Goal: Task Accomplishment & Management: Manage account settings

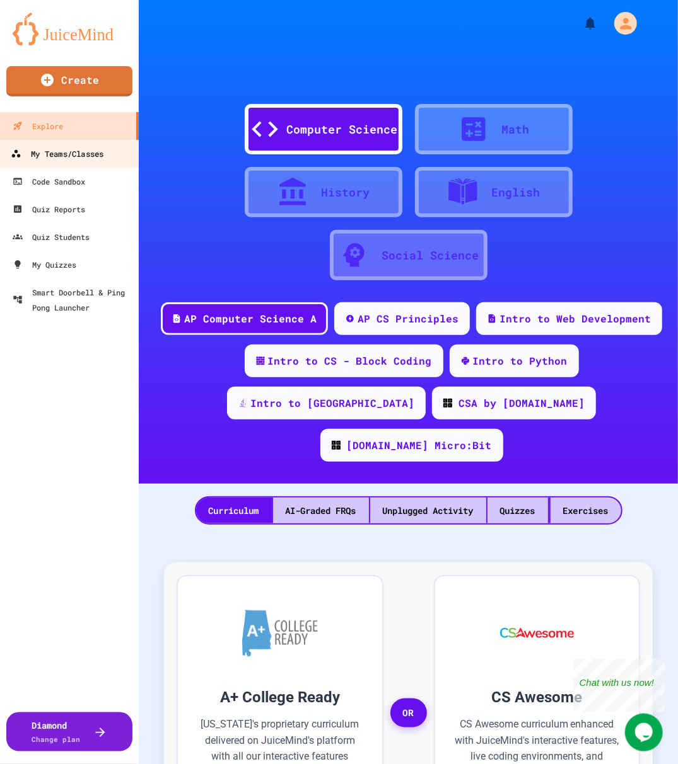
click at [79, 161] on div "My Teams/Classes" at bounding box center [57, 154] width 93 height 16
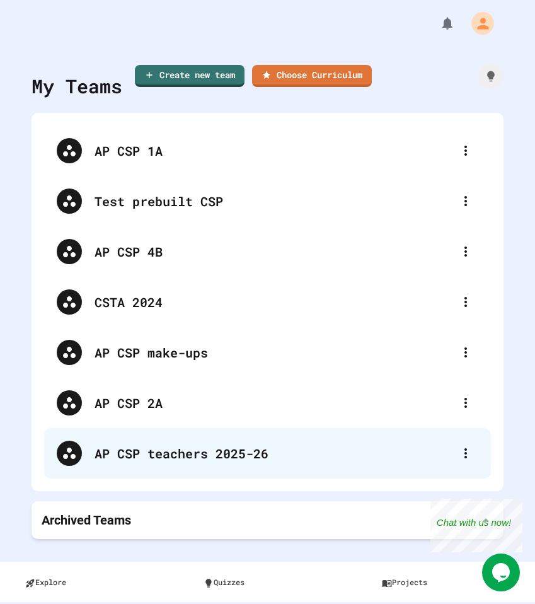
click at [173, 447] on div "AP CSP teachers 2025-26" at bounding box center [274, 453] width 359 height 19
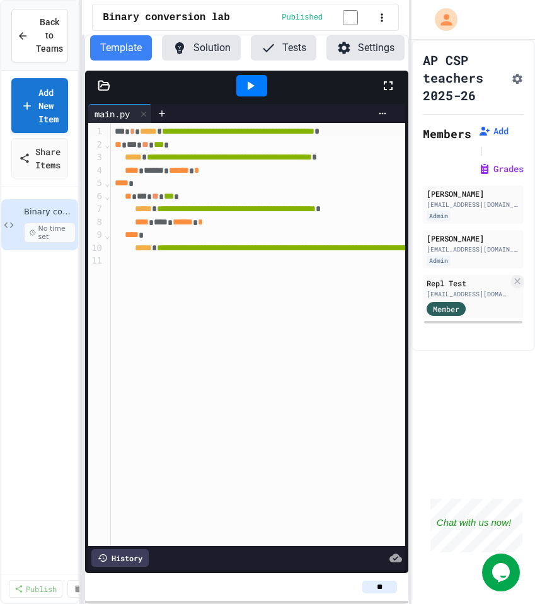
click at [108, 90] on icon at bounding box center [104, 85] width 11 height 9
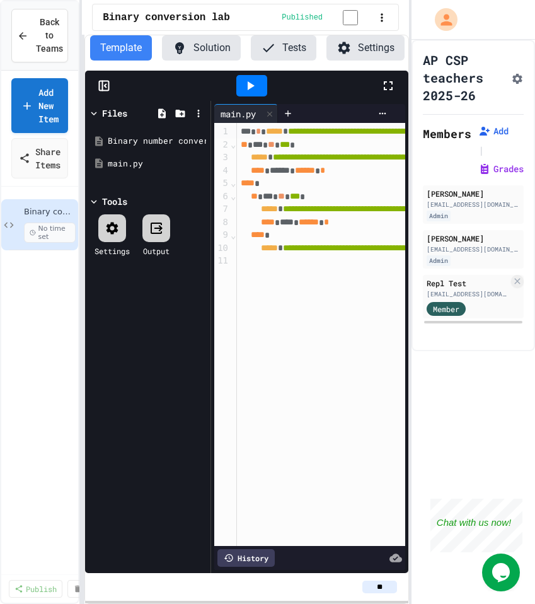
click at [108, 92] on icon at bounding box center [104, 85] width 13 height 13
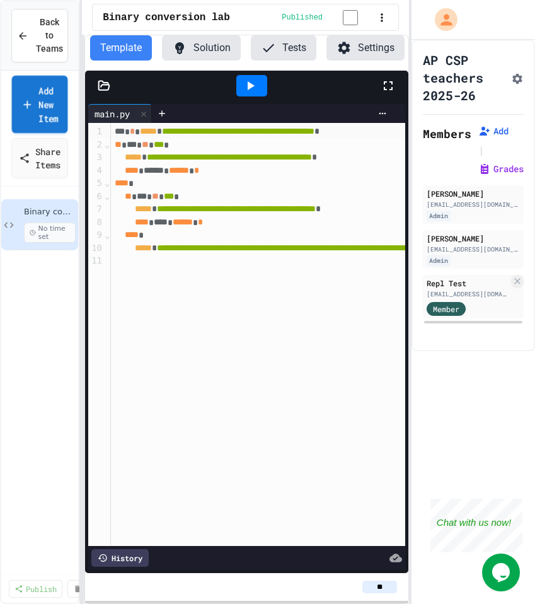
click at [37, 101] on link "Add New Item" at bounding box center [40, 104] width 56 height 57
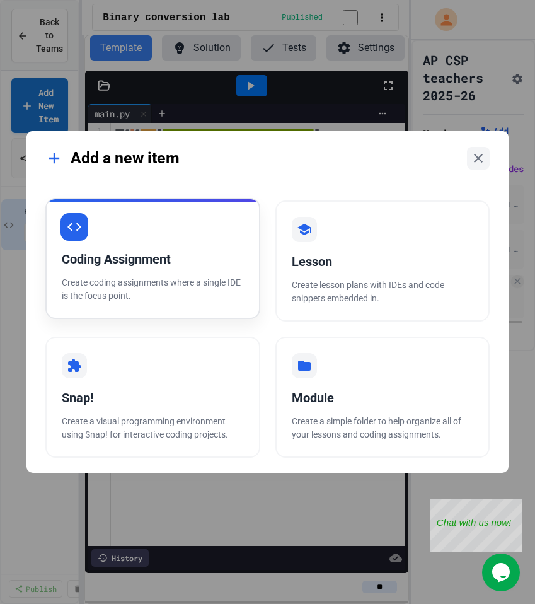
click at [155, 251] on div "Coding Assignment" at bounding box center [153, 259] width 182 height 19
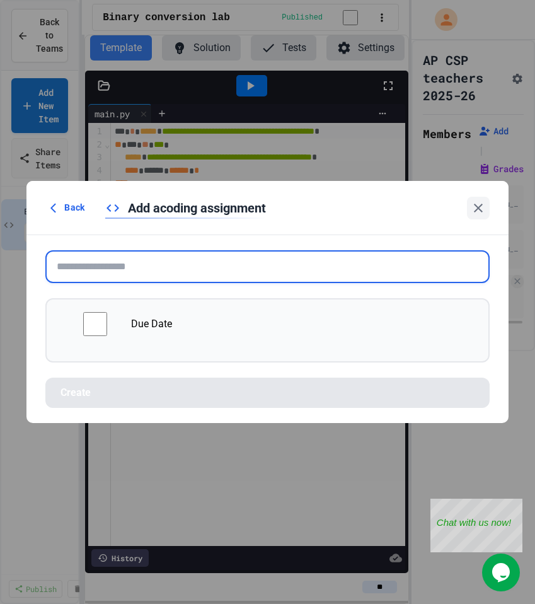
click at [159, 274] on input "text" at bounding box center [267, 266] width 444 height 33
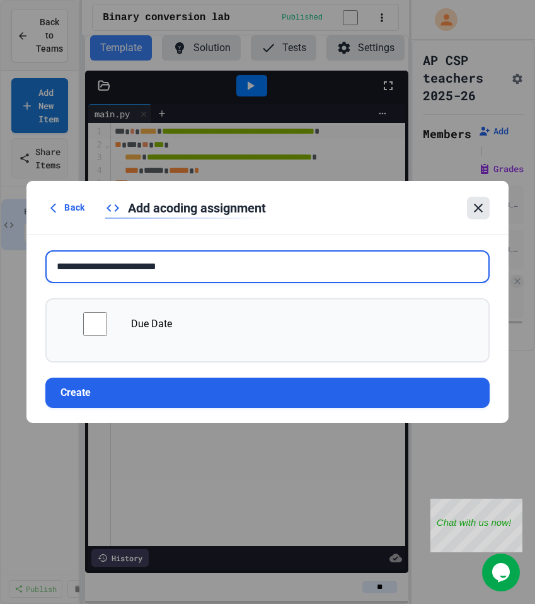
type input "**********"
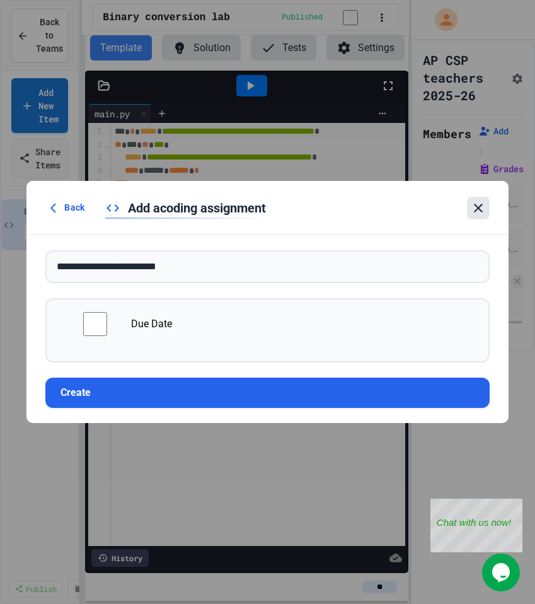
click at [474, 211] on icon at bounding box center [478, 207] width 15 height 15
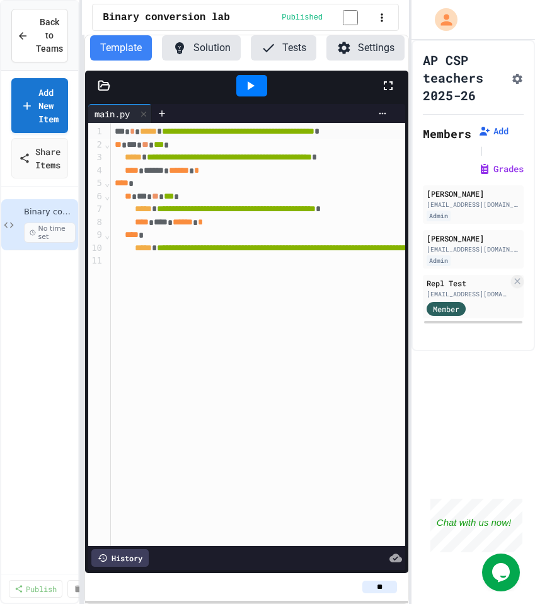
click at [512, 76] on icon "Assignment Settings" at bounding box center [517, 79] width 10 height 10
click at [45, 102] on link "Add New Item" at bounding box center [40, 103] width 54 height 57
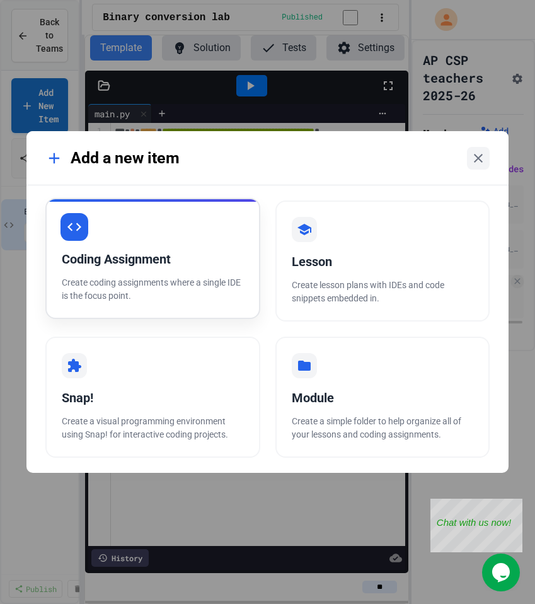
click at [158, 249] on div "Coding Assignment Create coding assignments where a single IDE is the focus poi…" at bounding box center [152, 258] width 214 height 121
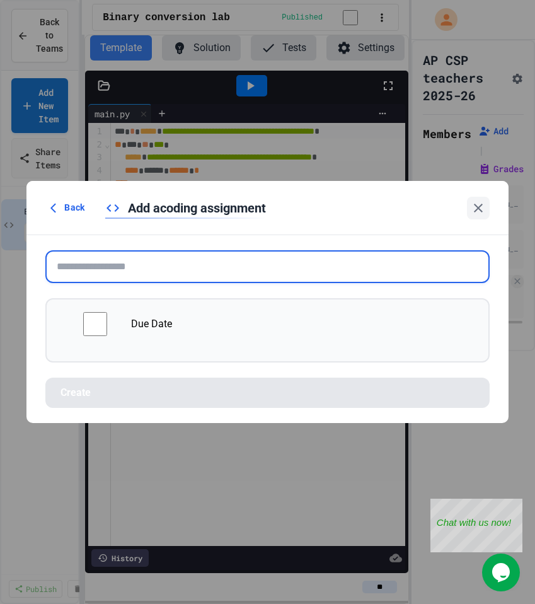
click at [158, 268] on input "text" at bounding box center [267, 266] width 444 height 33
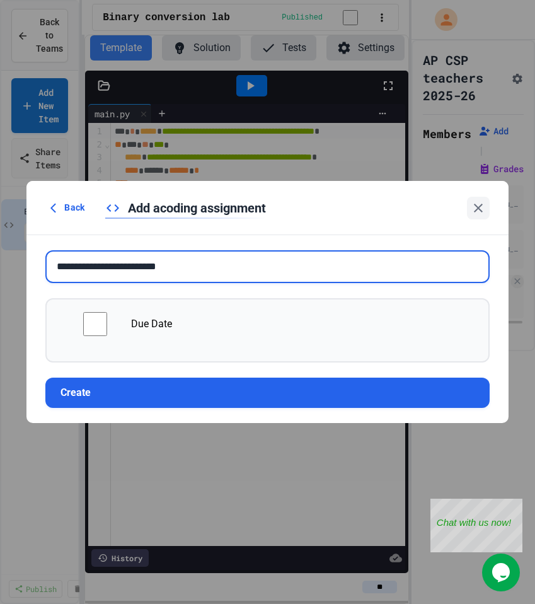
type input "**********"
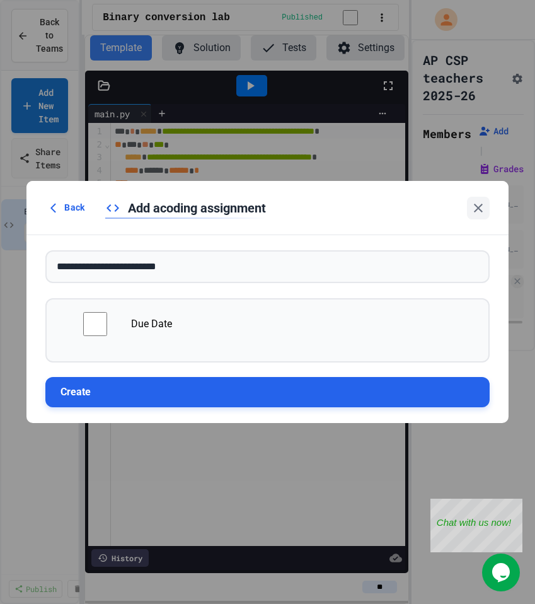
click at [101, 392] on button "Create" at bounding box center [267, 392] width 444 height 30
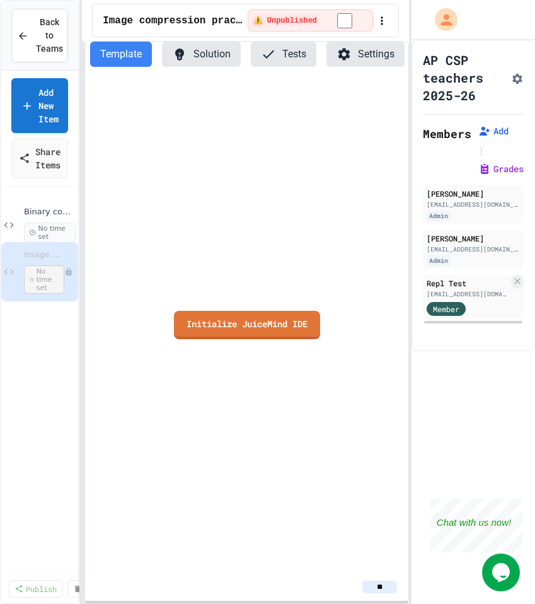
click at [381, 56] on button "Settings" at bounding box center [365, 54] width 78 height 25
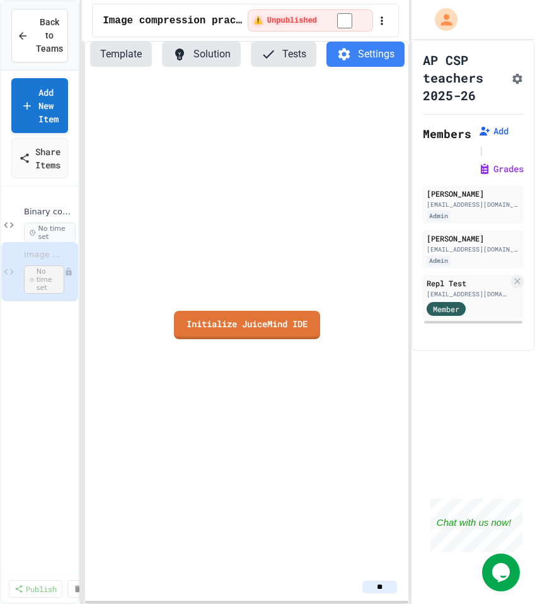
click at [134, 52] on button "Template" at bounding box center [121, 54] width 62 height 25
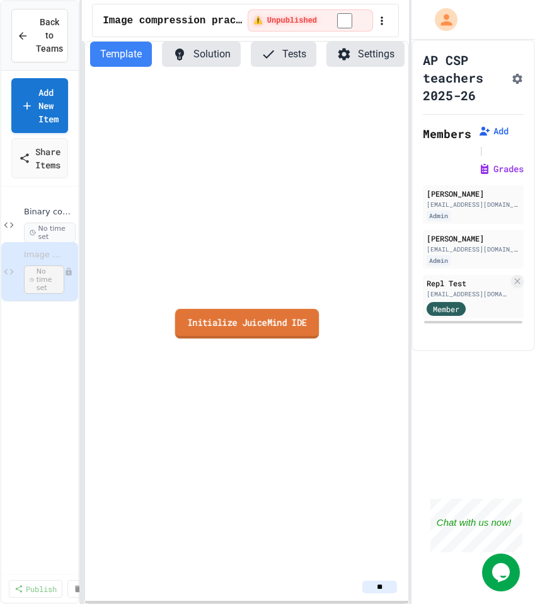
click at [244, 327] on link "Initialize JuiceMind IDE" at bounding box center [247, 324] width 144 height 30
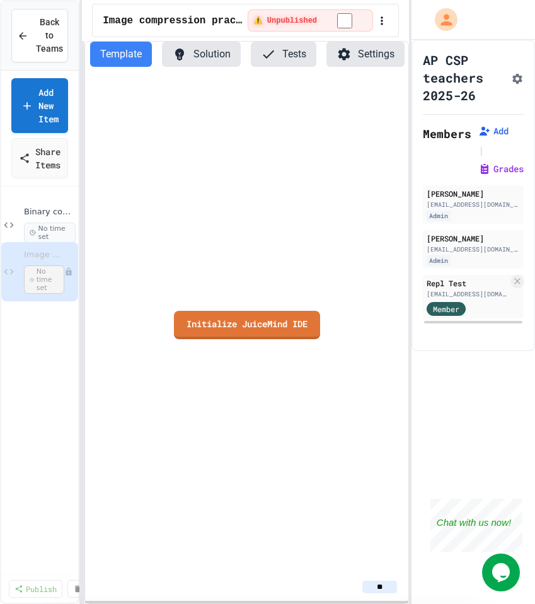
scroll to position [431, 0]
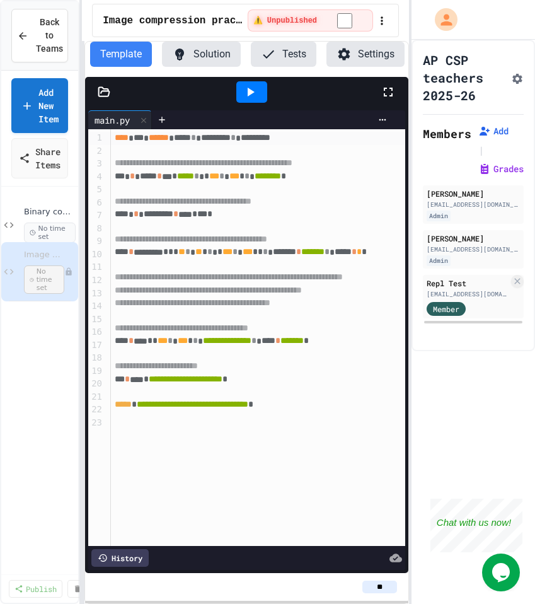
click at [361, 62] on button "Settings" at bounding box center [365, 54] width 78 height 25
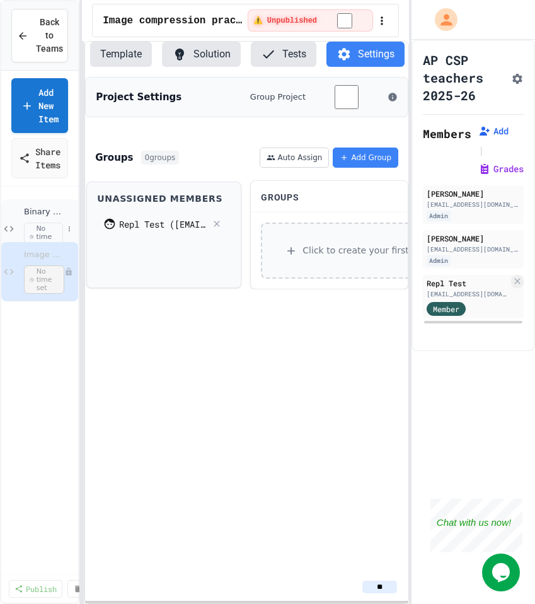
click at [47, 212] on span "Binary conversion lab" at bounding box center [43, 212] width 39 height 11
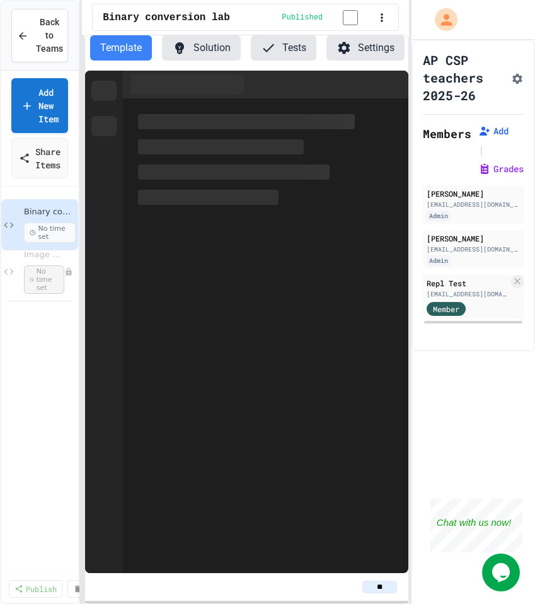
click at [367, 55] on button "Settings" at bounding box center [365, 47] width 78 height 25
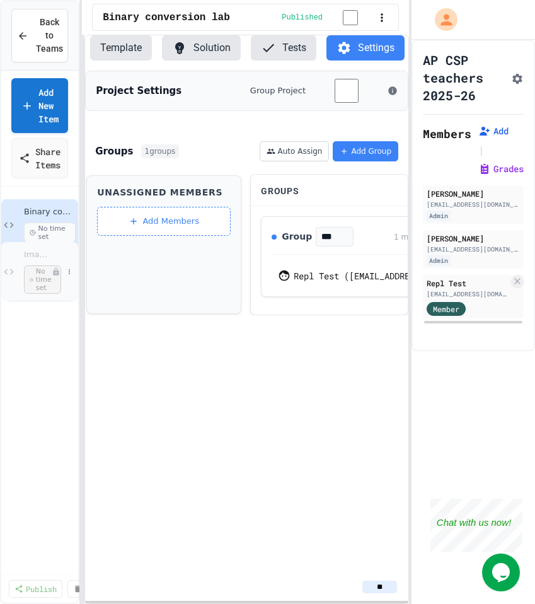
click at [52, 255] on div "Image compression practice No time set" at bounding box center [39, 271] width 77 height 59
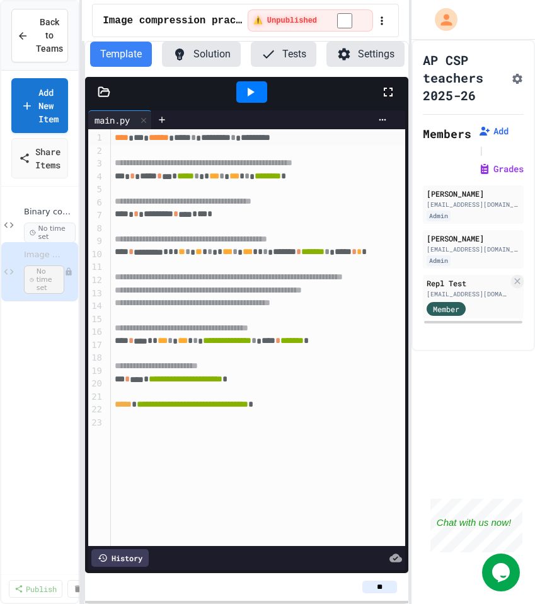
click at [108, 93] on icon at bounding box center [104, 92] width 11 height 9
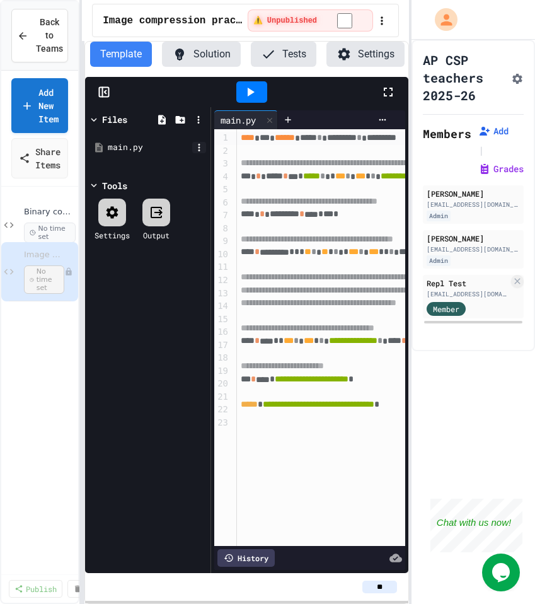
click at [199, 146] on icon at bounding box center [198, 147] width 11 height 11
click at [280, 339] on li "Delete" at bounding box center [323, 350] width 86 height 23
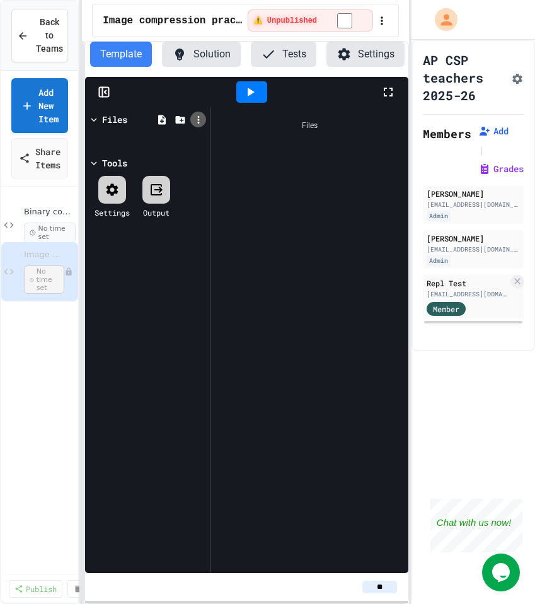
click at [199, 120] on icon at bounding box center [198, 120] width 2 height 8
click at [379, 283] on li "Upload zip" at bounding box center [389, 294] width 20 height 23
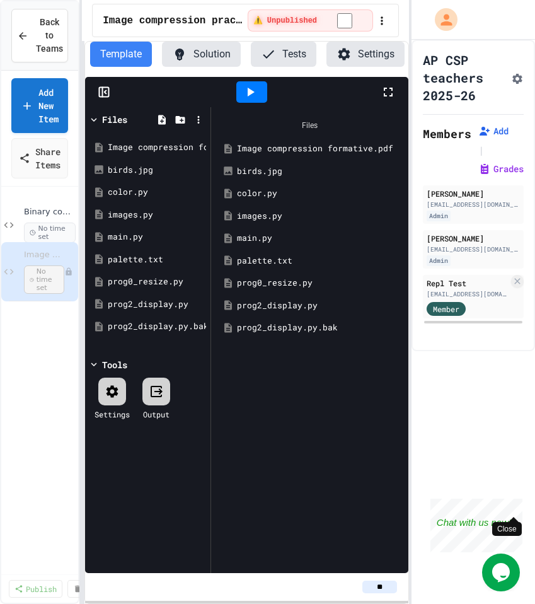
click at [518, 505] on div "Close" at bounding box center [513, 507] width 16 height 16
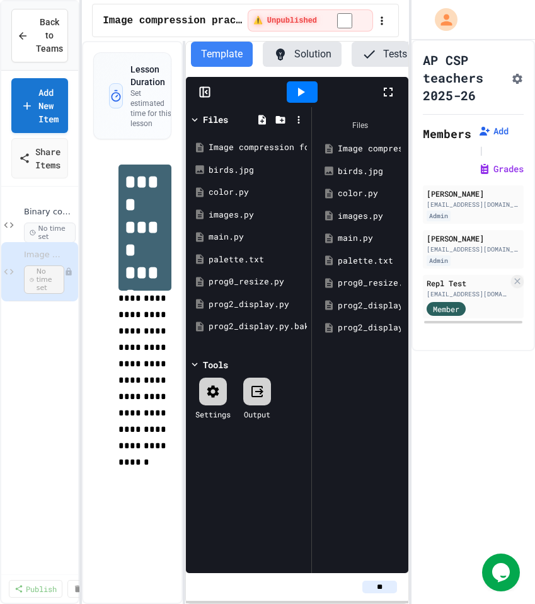
click at [188, 257] on div "**********" at bounding box center [245, 322] width 327 height 563
click at [284, 124] on icon at bounding box center [280, 120] width 9 height 8
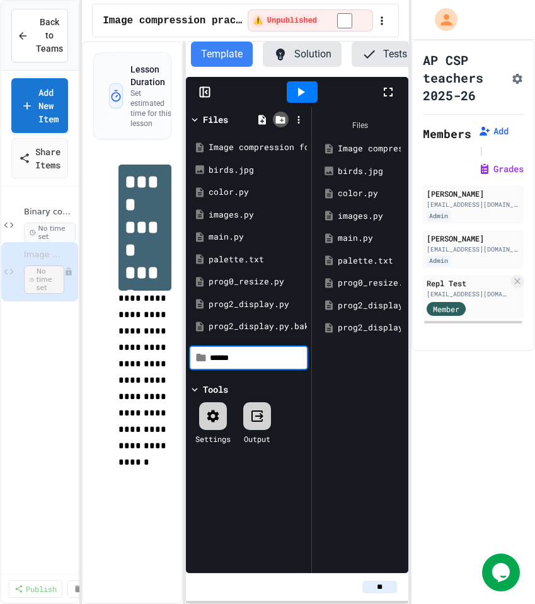
type input "*******"
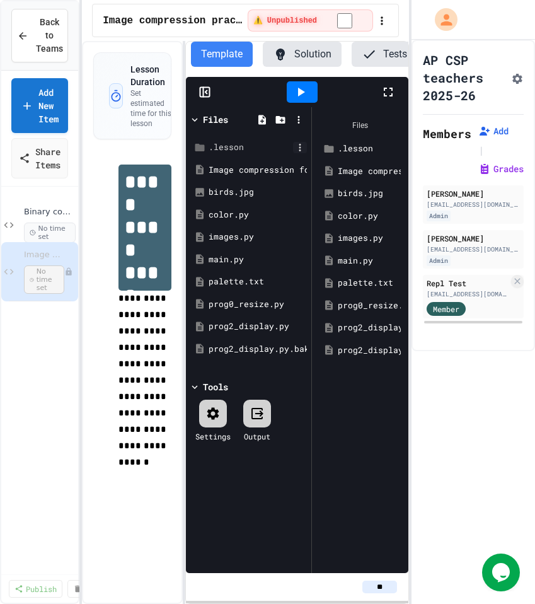
click at [304, 153] on icon at bounding box center [299, 147] width 11 height 11
click at [482, 417] on li "Upload File" at bounding box center [527, 428] width 91 height 23
click at [245, 154] on div ".lesson" at bounding box center [251, 147] width 84 height 13
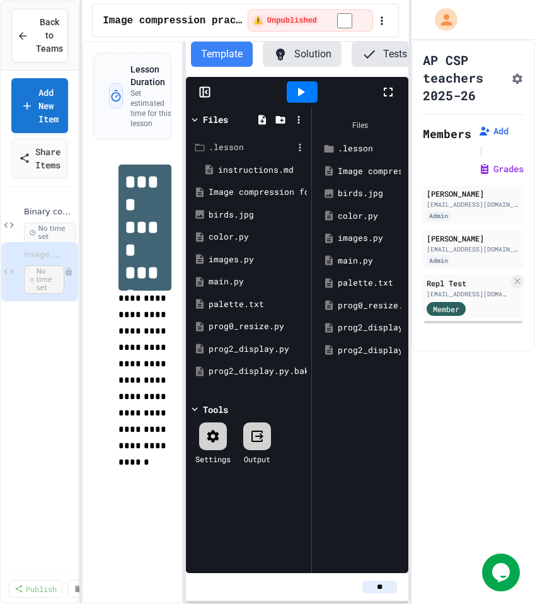
click at [245, 154] on div ".lesson" at bounding box center [251, 147] width 84 height 13
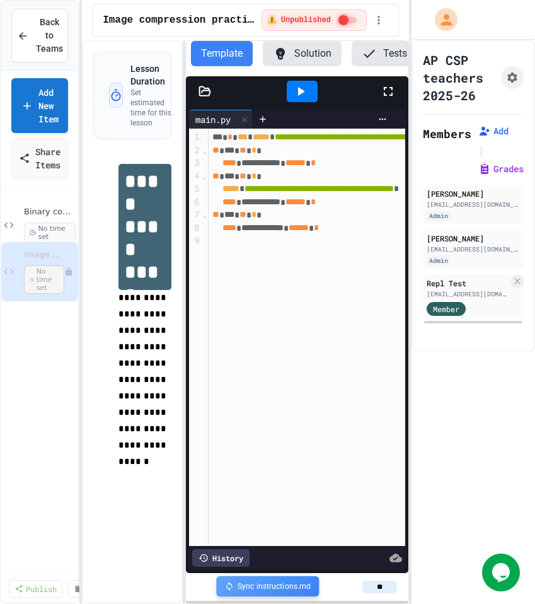
click at [280, 587] on div "Sync instructions.md" at bounding box center [267, 586] width 103 height 21
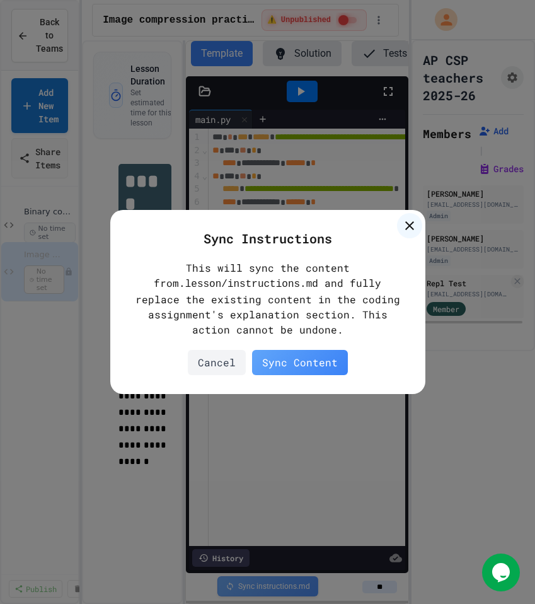
click at [299, 364] on div "Sync Content" at bounding box center [300, 362] width 96 height 25
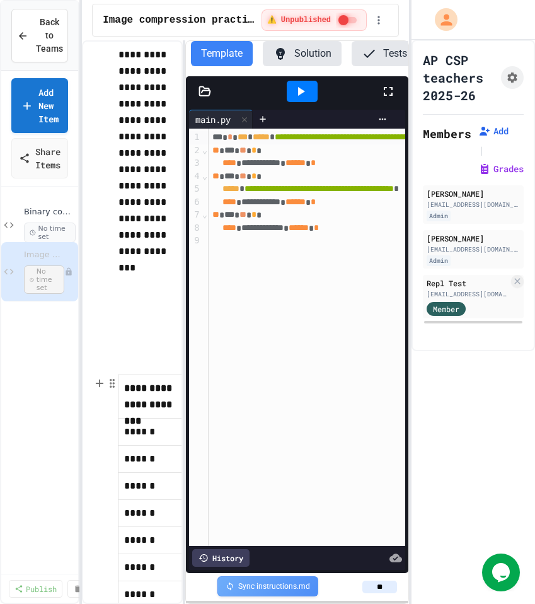
scroll to position [1808, 0]
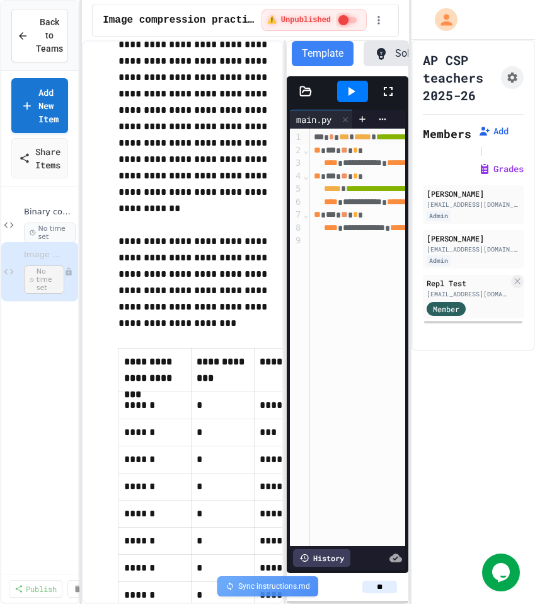
click at [290, 323] on div "**********" at bounding box center [245, 321] width 327 height 563
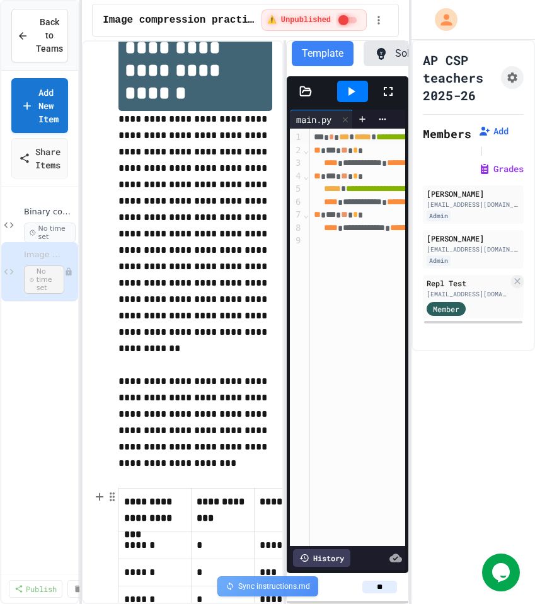
scroll to position [0, 0]
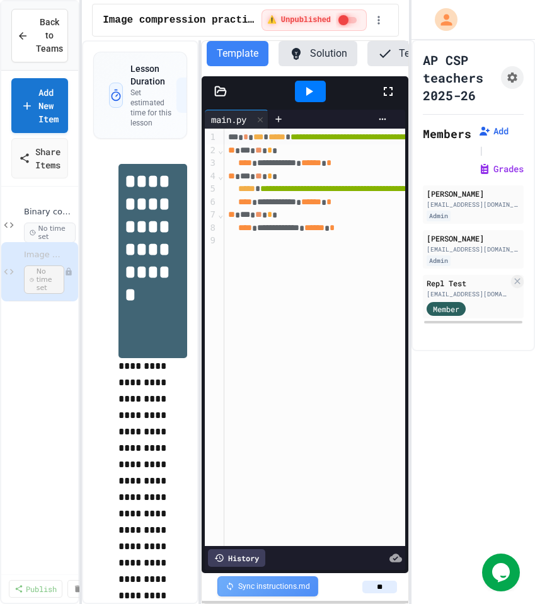
click at [201, 212] on div "**********" at bounding box center [245, 321] width 327 height 563
click at [222, 98] on icon at bounding box center [220, 91] width 13 height 13
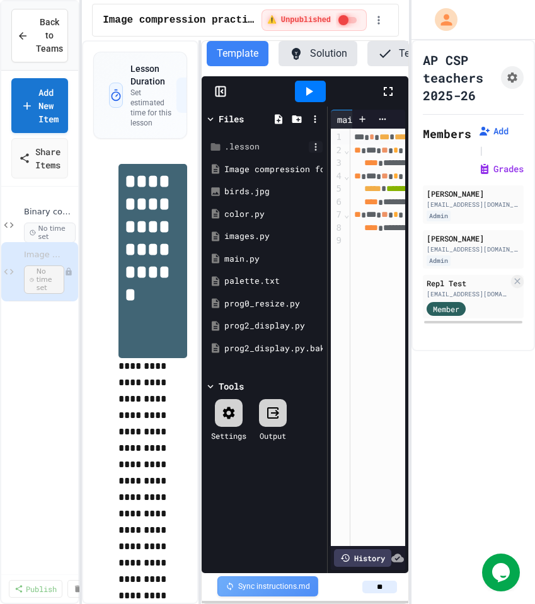
click at [317, 153] on icon at bounding box center [315, 146] width 11 height 11
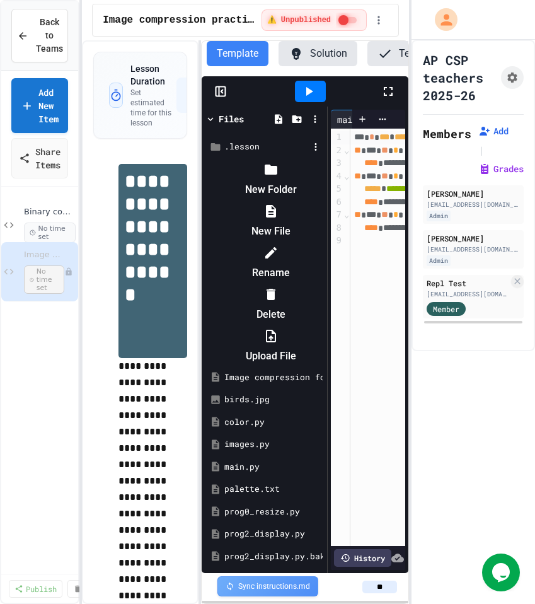
click at [324, 284] on li "Delete" at bounding box center [270, 304] width 107 height 40
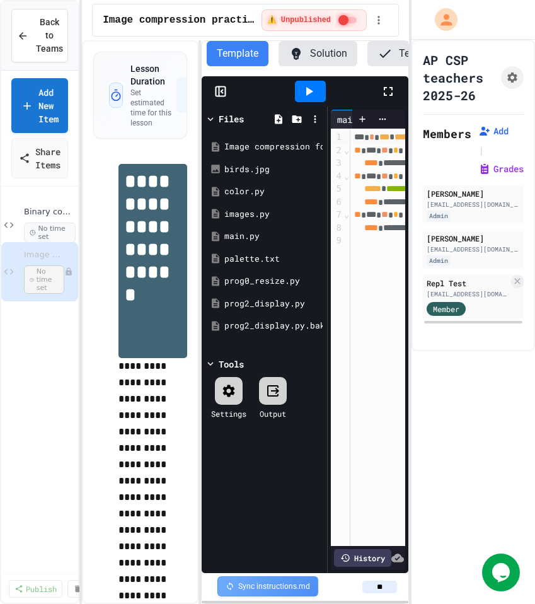
click at [217, 96] on rect at bounding box center [220, 91] width 9 height 9
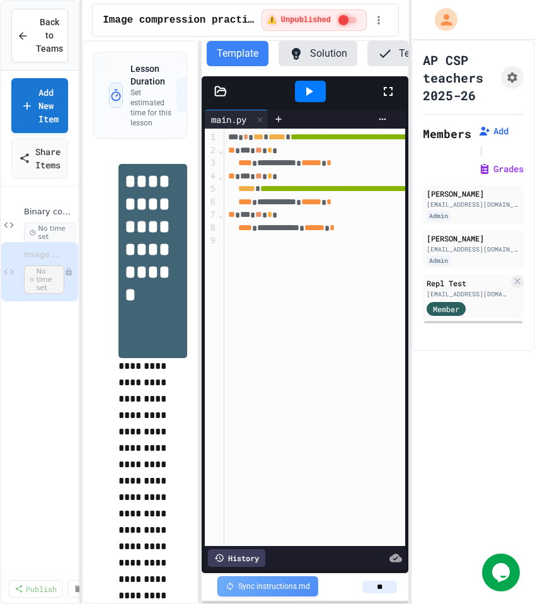
scroll to position [0, 115]
click at [374, 53] on button "Settings" at bounding box center [369, 53] width 78 height 25
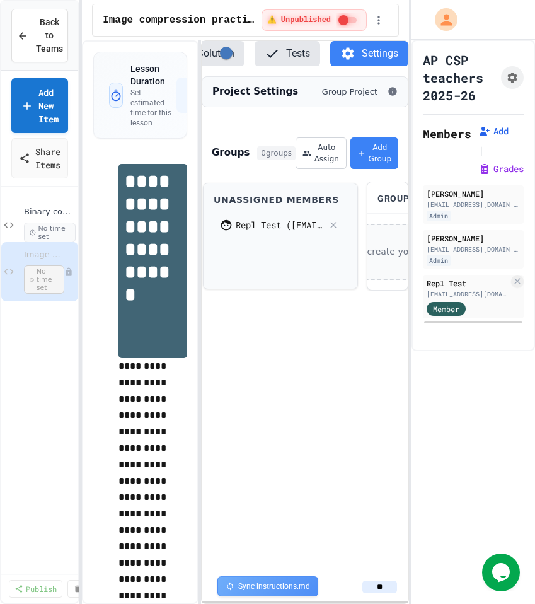
scroll to position [0, 90]
click at [382, 274] on div "Click to create your first group" at bounding box center [387, 252] width 200 height 56
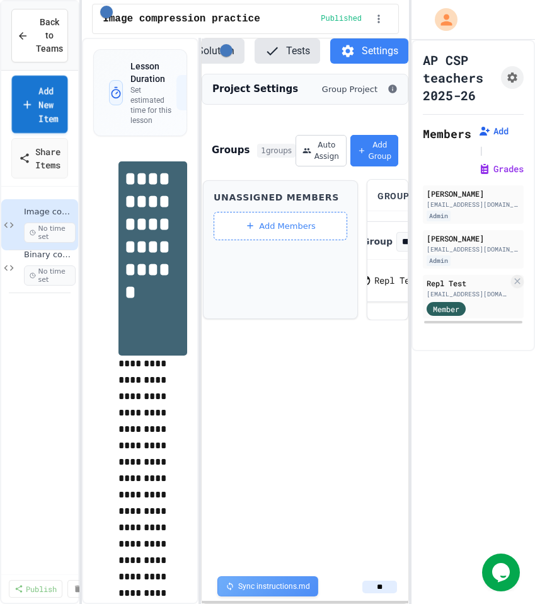
click at [43, 104] on link "Add New Item" at bounding box center [40, 104] width 56 height 57
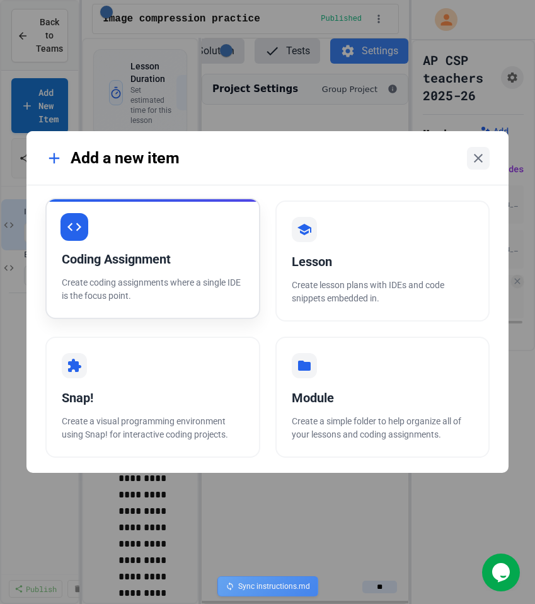
click at [179, 266] on div "Coding Assignment" at bounding box center [153, 259] width 182 height 19
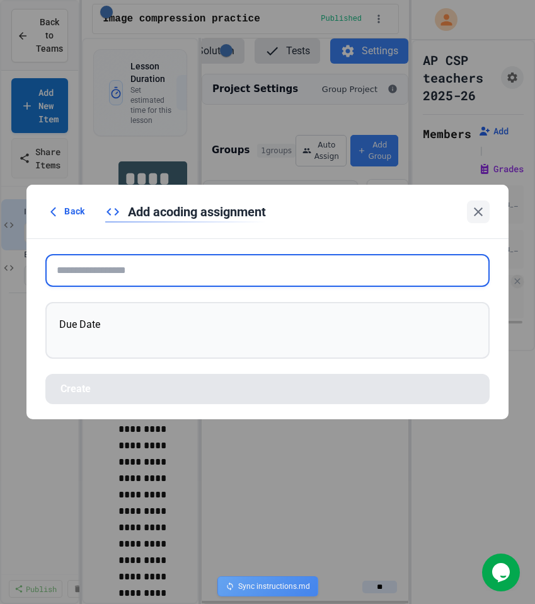
click at [180, 267] on input "text" at bounding box center [267, 270] width 444 height 33
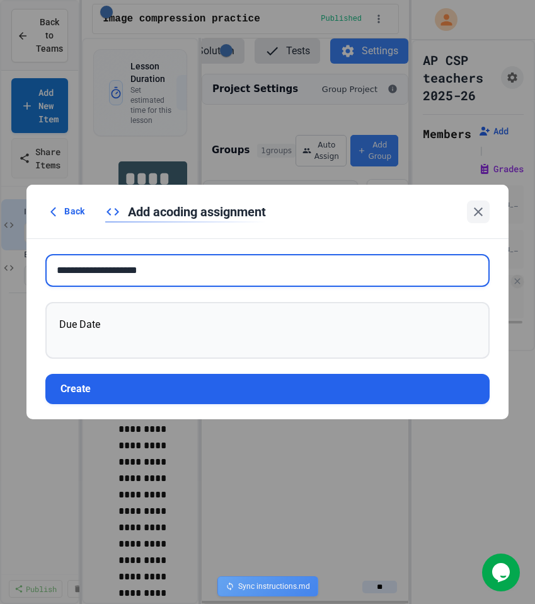
type input "**********"
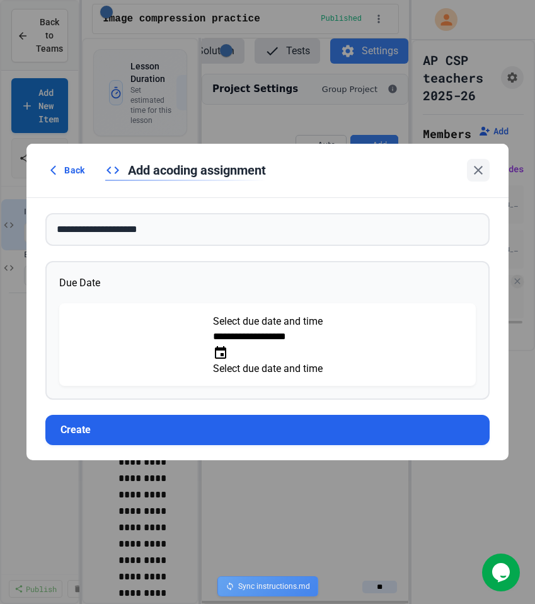
click at [228, 347] on icon "Choose date, selected date is Sep 29, 2025" at bounding box center [220, 352] width 15 height 15
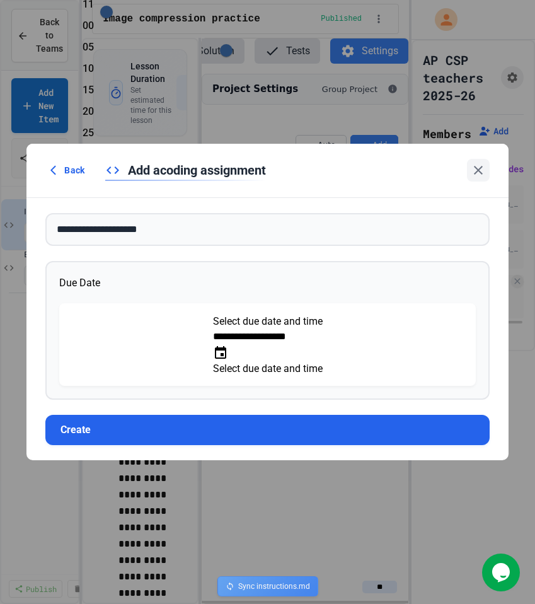
click at [149, 143] on li "25" at bounding box center [116, 133] width 67 height 20
click at [149, 294] on li "PM" at bounding box center [116, 304] width 67 height 20
type input "**********"
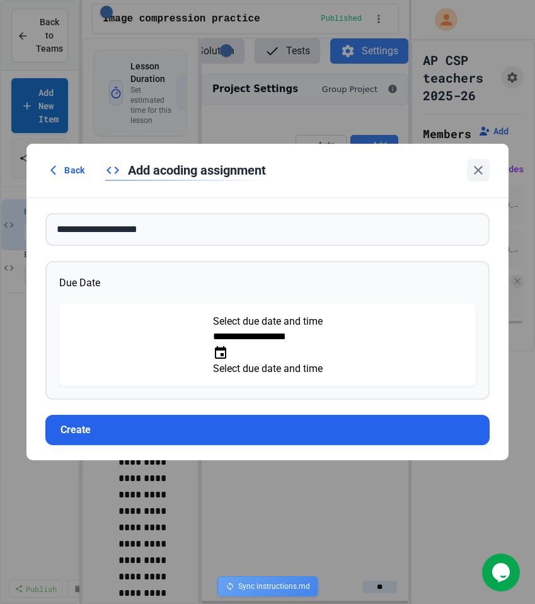
scroll to position [0, 0]
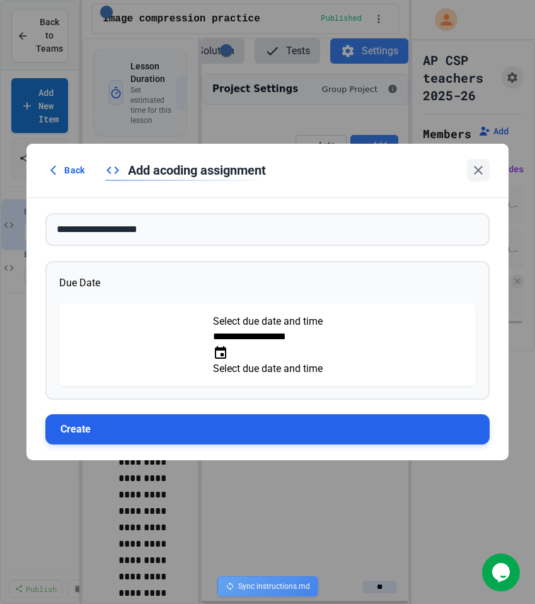
click at [178, 421] on button "Create" at bounding box center [267, 429] width 444 height 30
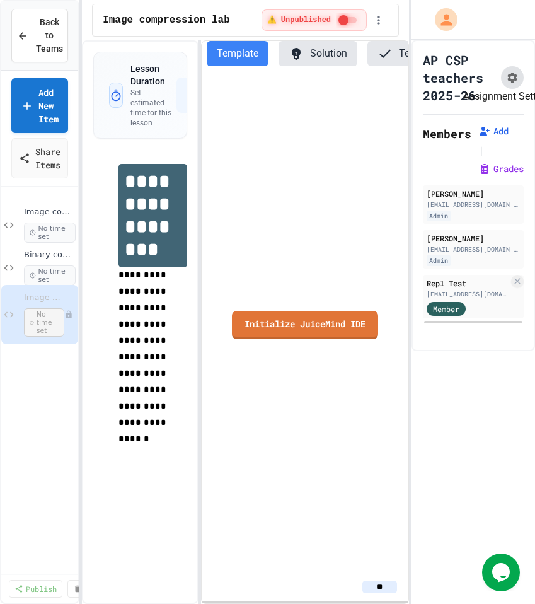
click at [502, 69] on button "Assignment Settings" at bounding box center [512, 77] width 23 height 23
click at [36, 257] on span "Binary conversion lab" at bounding box center [43, 255] width 39 height 11
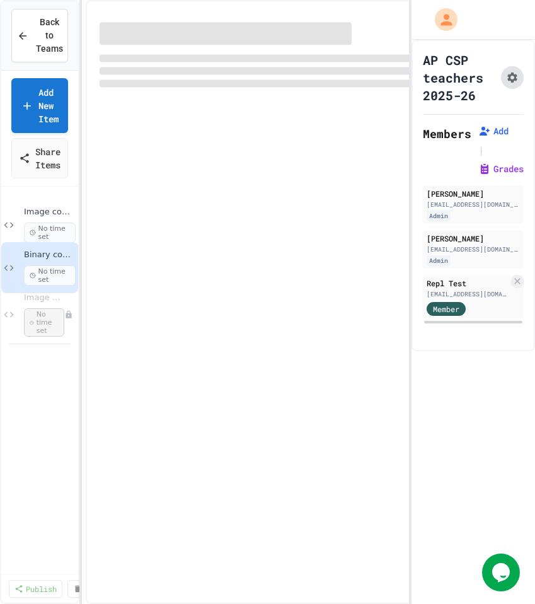
click at [511, 77] on button "Assignment Settings" at bounding box center [512, 77] width 23 height 23
type input "**********"
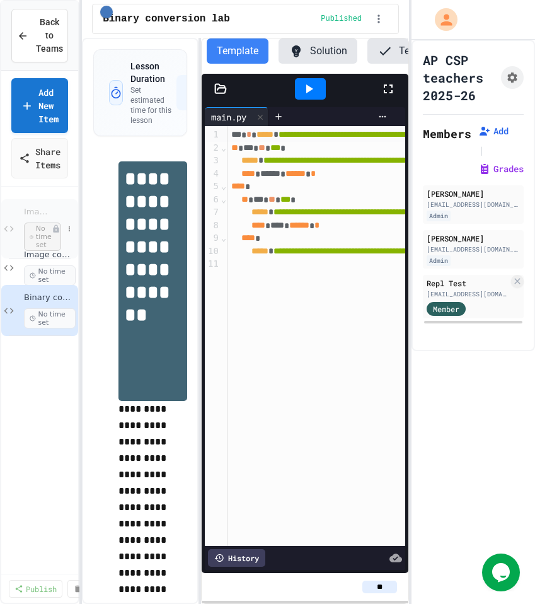
click at [30, 207] on span "Image compression lab" at bounding box center [38, 212] width 28 height 11
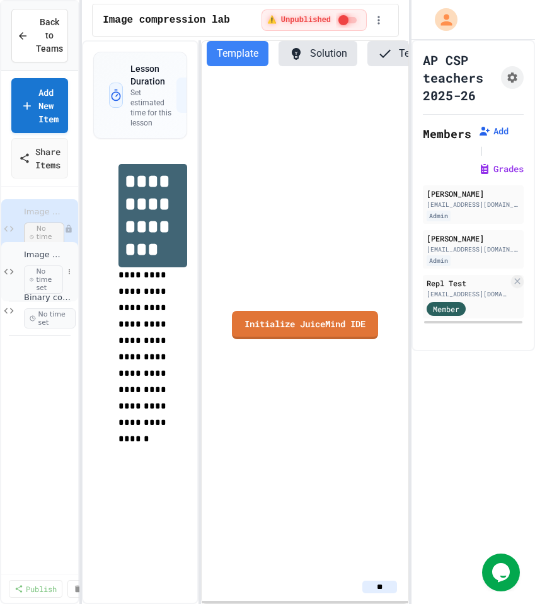
click at [45, 256] on span "Image compression practice" at bounding box center [43, 255] width 39 height 11
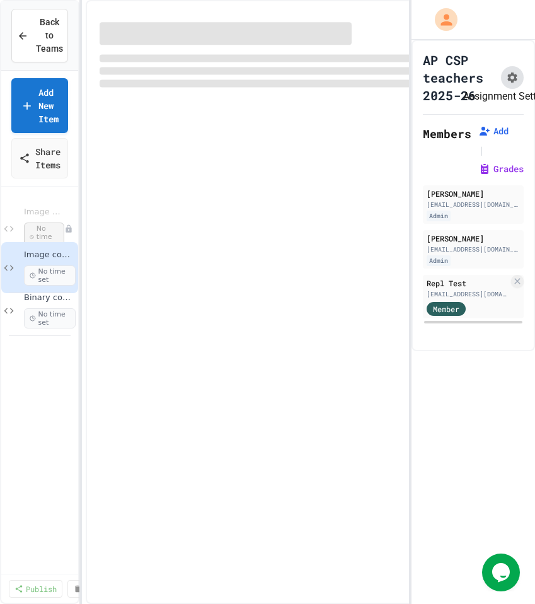
click at [506, 72] on icon "Assignment Settings" at bounding box center [512, 77] width 13 height 13
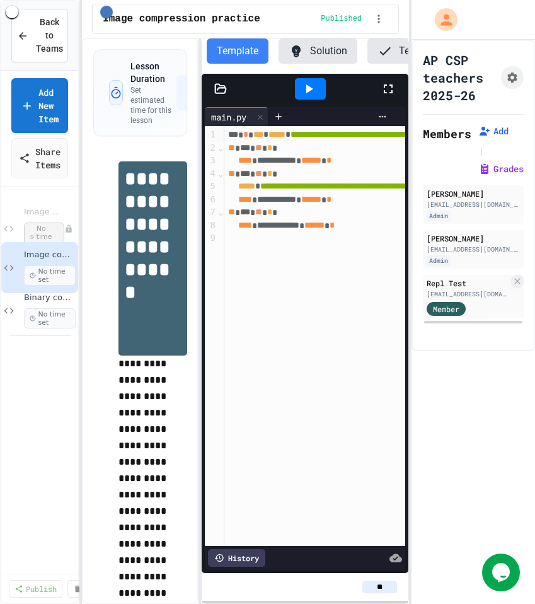
scroll to position [251, 0]
click at [40, 213] on span "Image compression lab" at bounding box center [38, 212] width 28 height 11
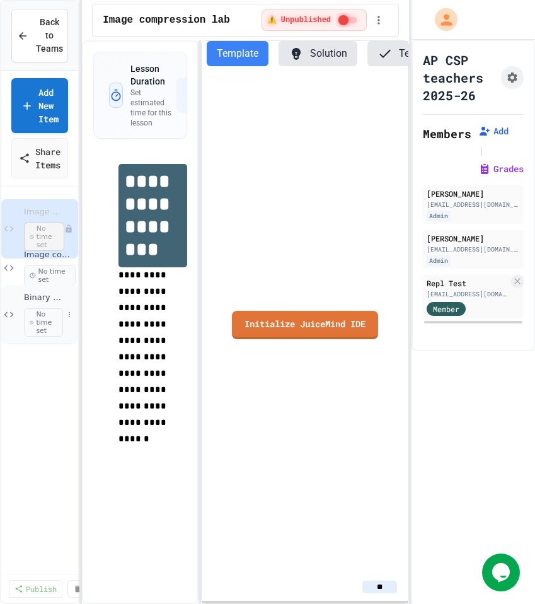
click at [40, 299] on span "Binary conversion lab" at bounding box center [43, 297] width 39 height 11
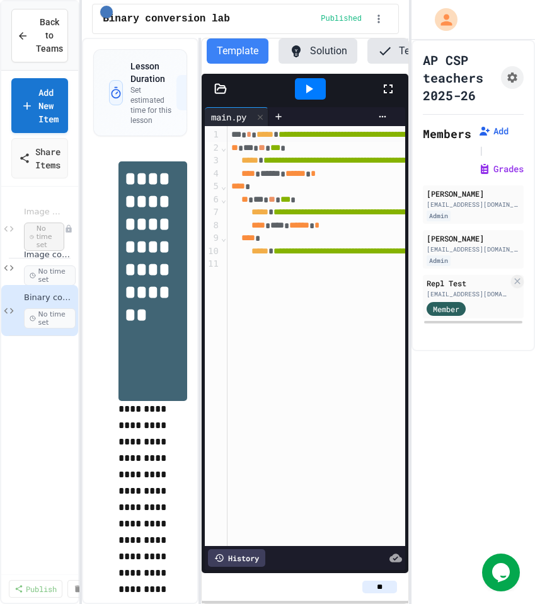
click at [378, 590] on input "**" at bounding box center [379, 586] width 35 height 13
type input "*"
click at [37, 258] on span "Image compression practice" at bounding box center [43, 255] width 39 height 11
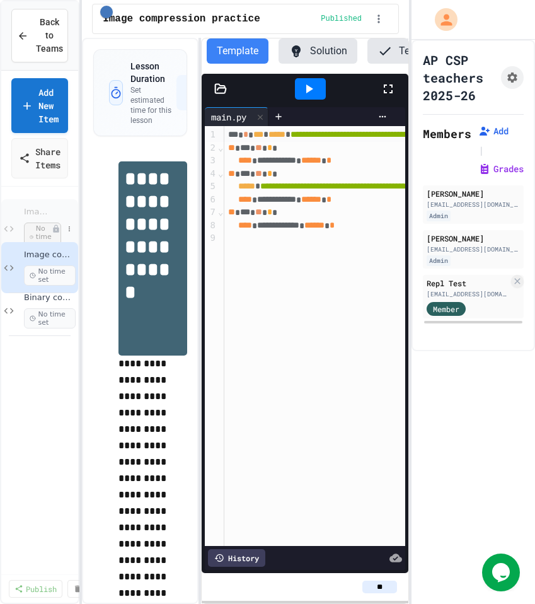
click at [47, 207] on span "Image compression lab" at bounding box center [38, 212] width 28 height 11
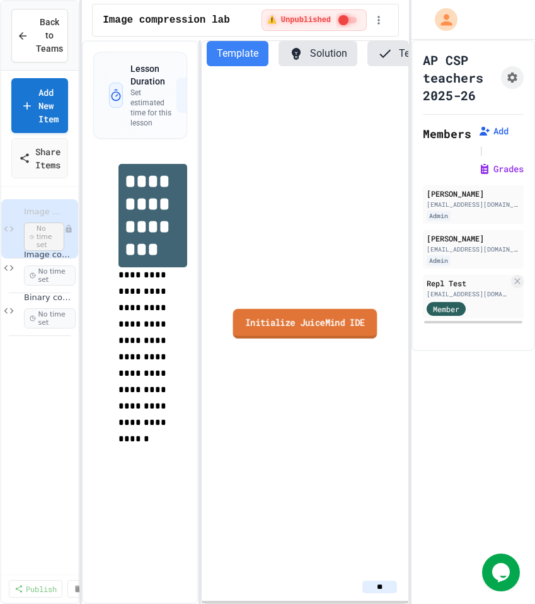
click at [304, 328] on link "Initialize JuiceMind IDE" at bounding box center [305, 323] width 144 height 30
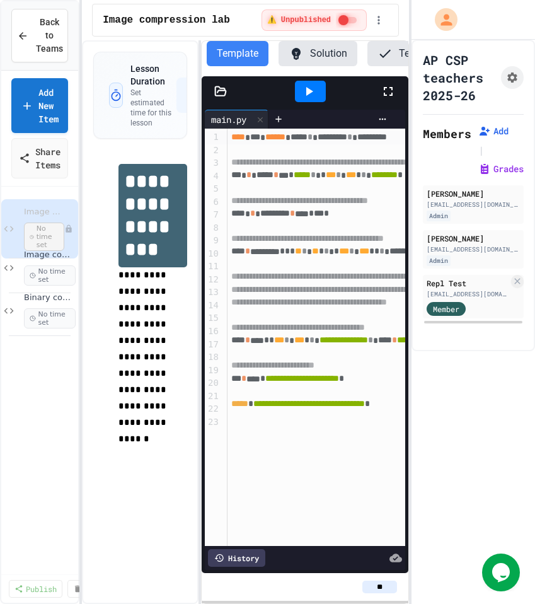
click at [216, 95] on icon at bounding box center [221, 90] width 11 height 9
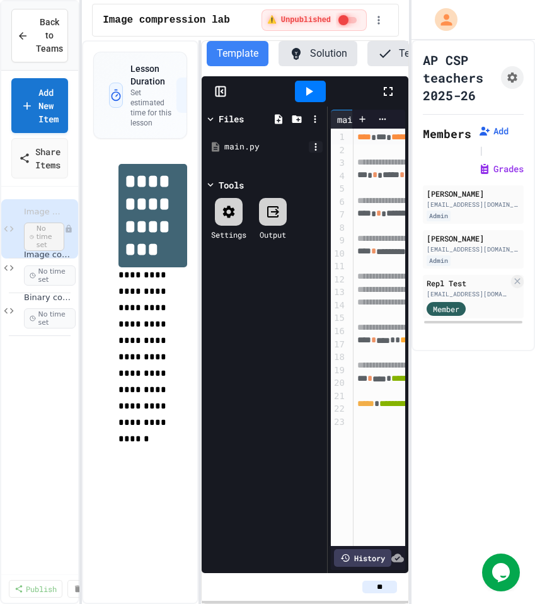
click at [318, 153] on icon at bounding box center [315, 146] width 11 height 11
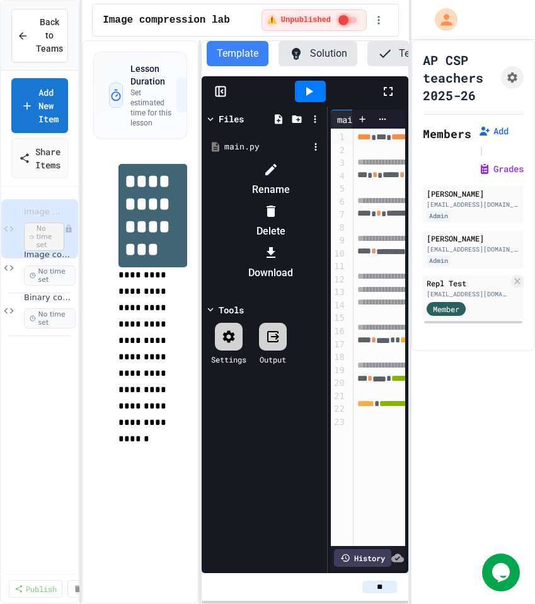
click at [324, 204] on li "Delete" at bounding box center [270, 221] width 107 height 40
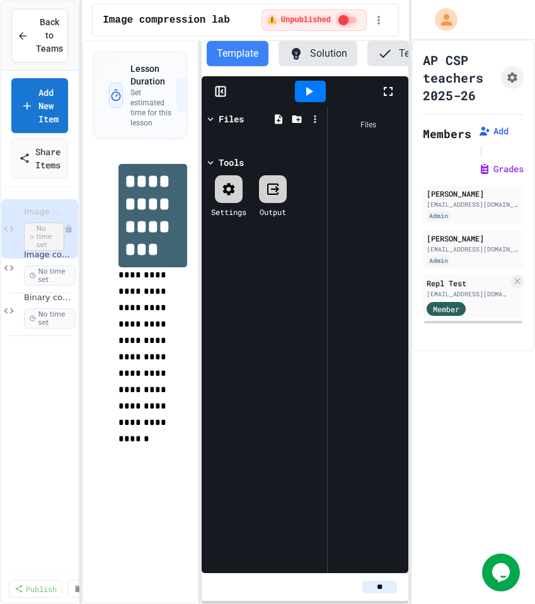
click at [385, 61] on icon at bounding box center [385, 53] width 15 height 15
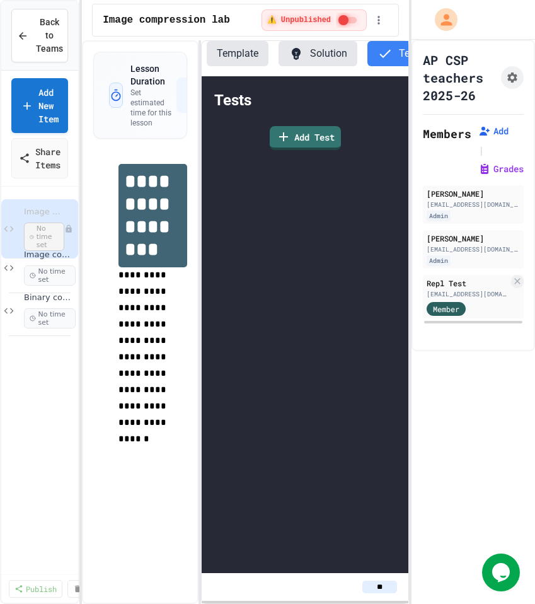
scroll to position [0, 115]
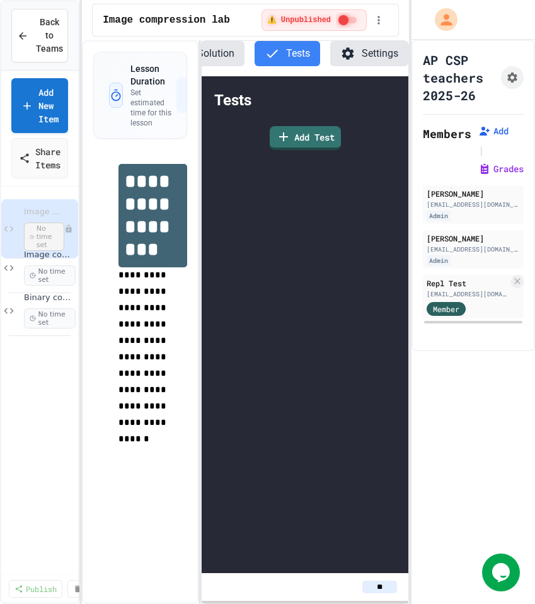
click at [386, 57] on button "Settings" at bounding box center [369, 53] width 78 height 25
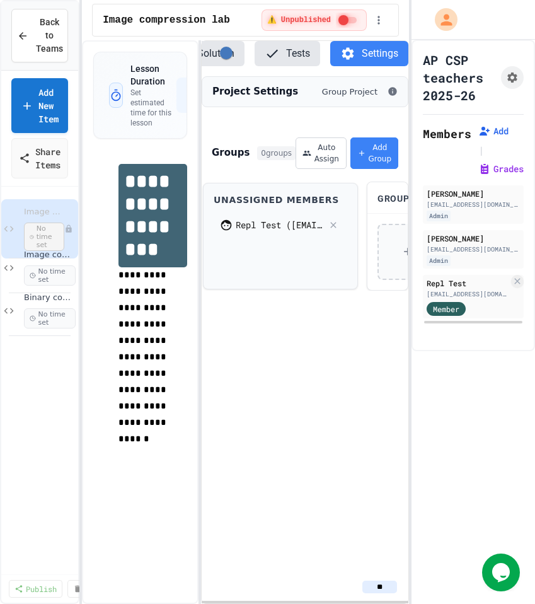
scroll to position [0, 0]
click at [248, 57] on button "Template" at bounding box center [238, 53] width 62 height 25
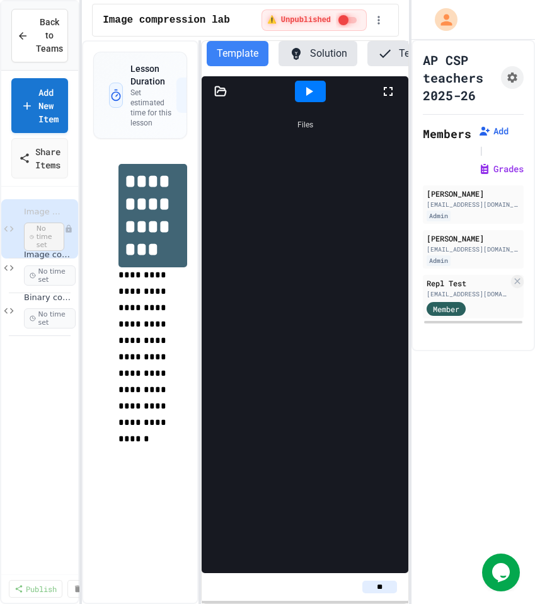
click at [223, 98] on icon at bounding box center [220, 91] width 13 height 13
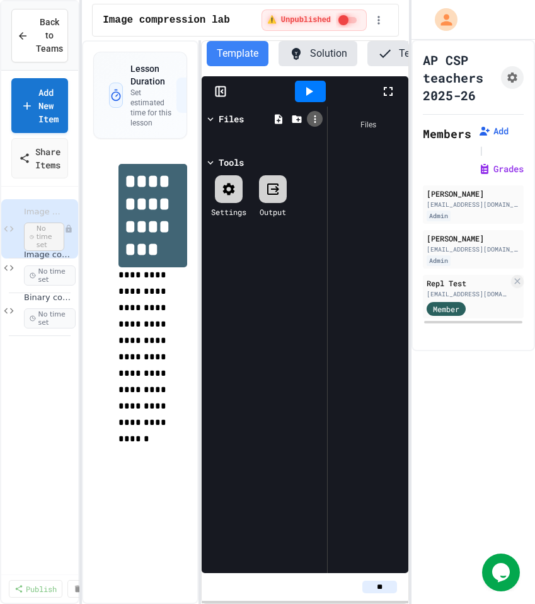
click at [314, 127] on div at bounding box center [315, 119] width 16 height 16
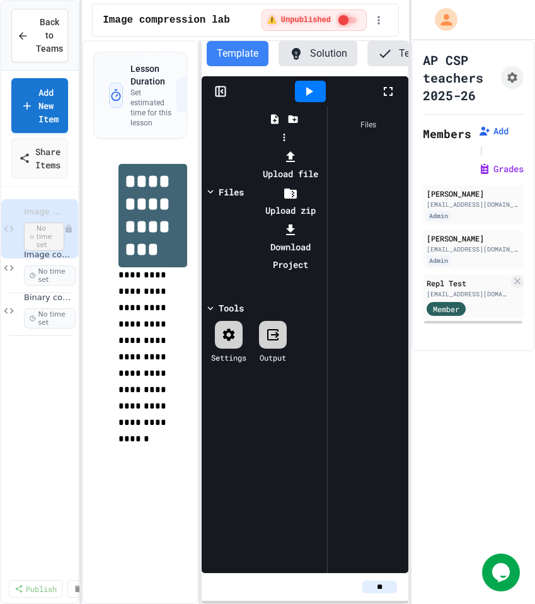
click at [324, 184] on li "Upload zip" at bounding box center [290, 201] width 67 height 35
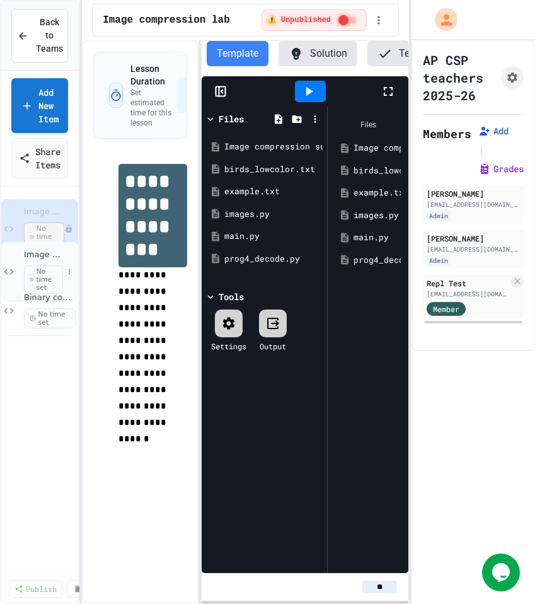
click at [38, 261] on div "Image compression practice No time set" at bounding box center [43, 272] width 39 height 44
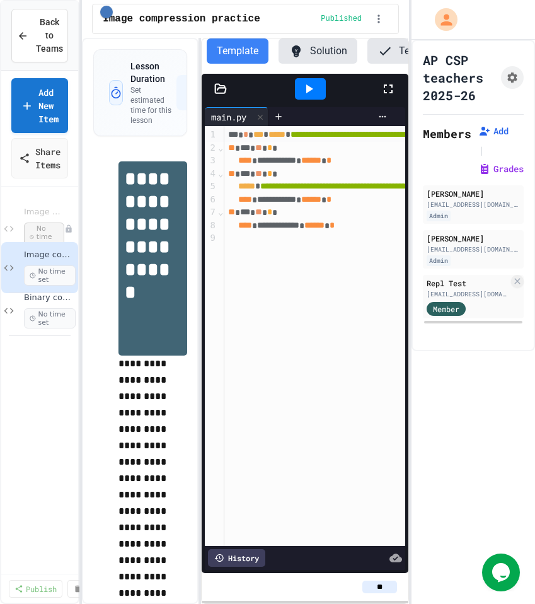
click at [220, 95] on icon at bounding box center [220, 89] width 13 height 13
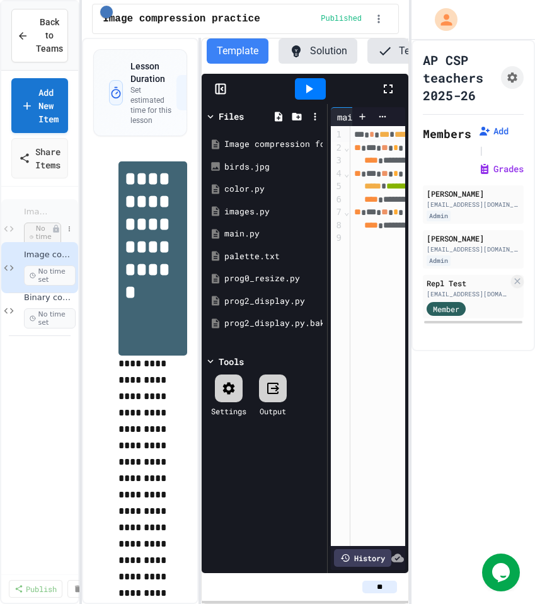
click at [30, 213] on span "Image compression lab" at bounding box center [38, 212] width 28 height 11
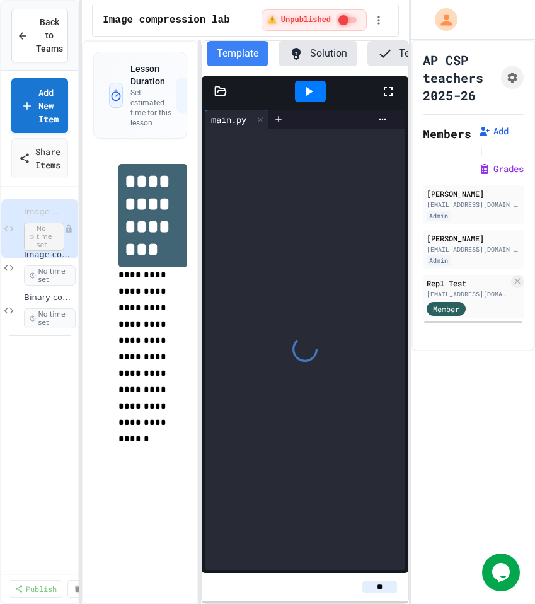
click at [222, 95] on icon at bounding box center [221, 90] width 11 height 9
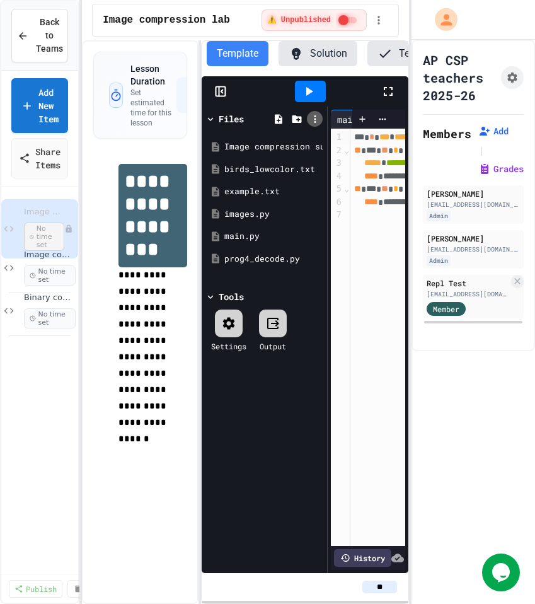
click at [314, 123] on icon at bounding box center [315, 119] width 2 height 8
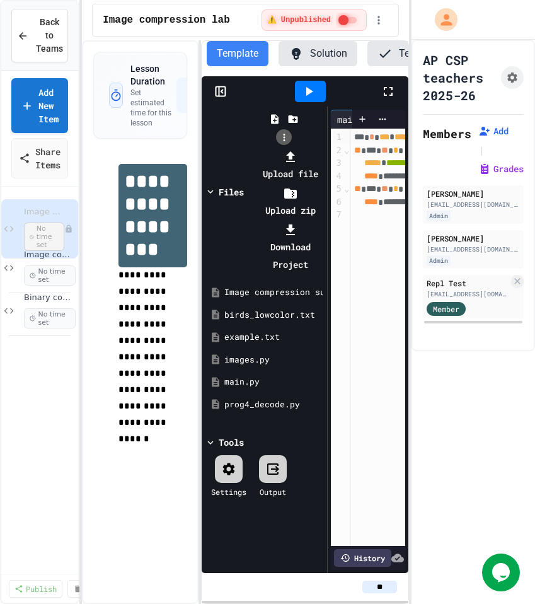
click at [314, 147] on div at bounding box center [284, 147] width 80 height 0
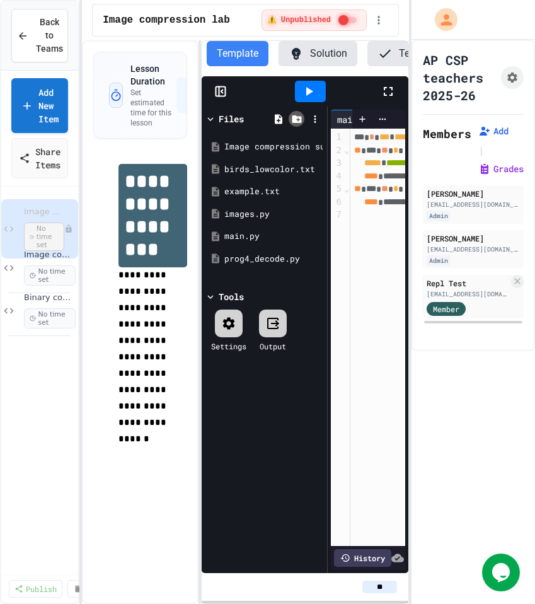
click at [296, 123] on icon at bounding box center [296, 119] width 9 height 8
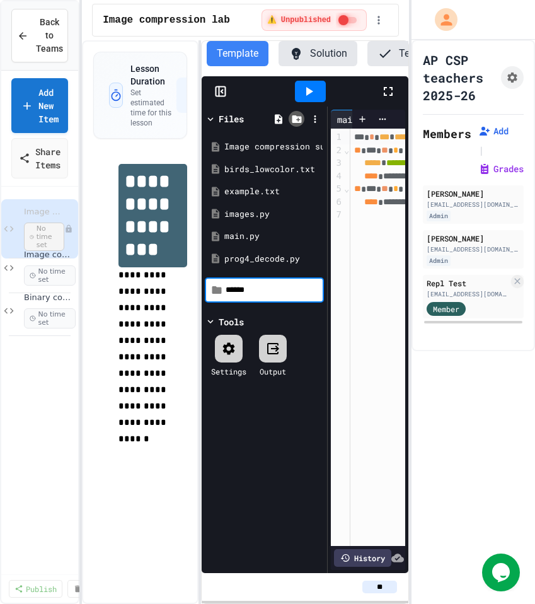
type input "*******"
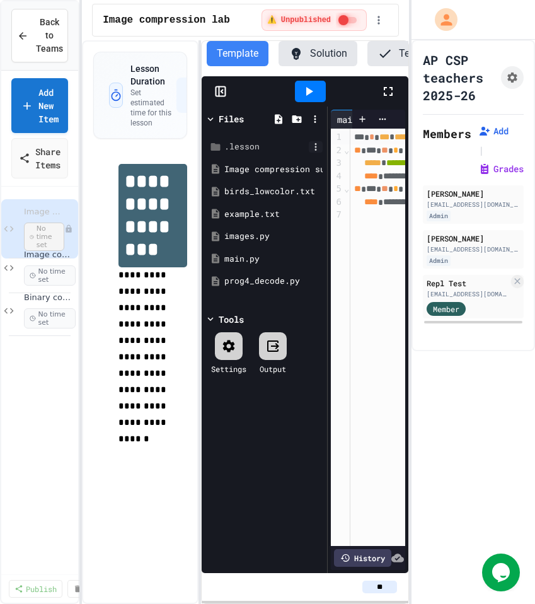
click at [315, 151] on icon at bounding box center [316, 147] width 2 height 8
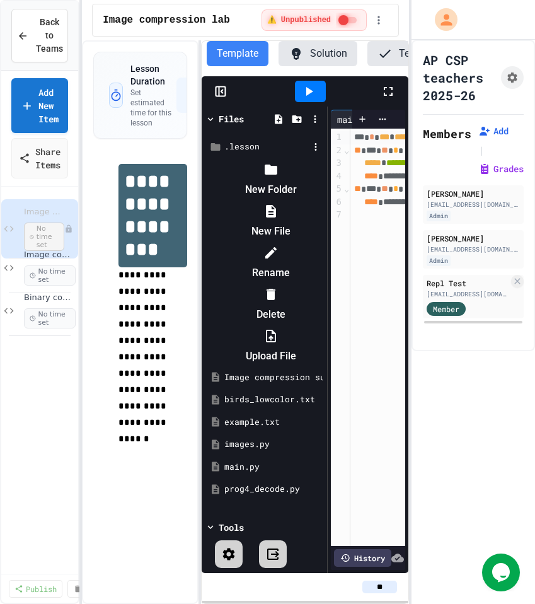
click at [324, 326] on li "Upload File" at bounding box center [270, 346] width 107 height 40
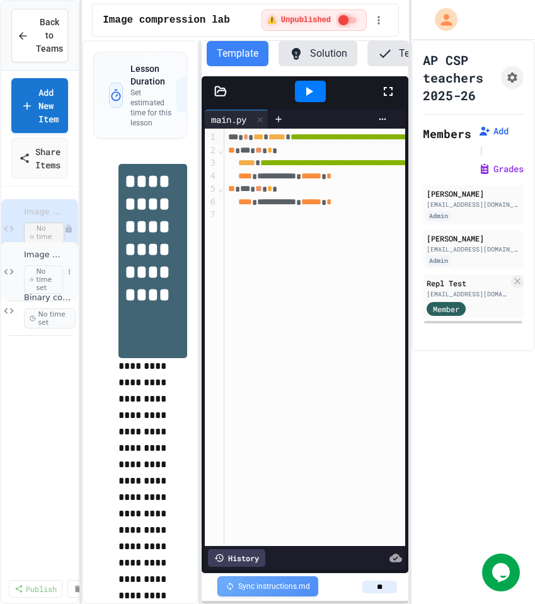
click at [37, 260] on span "Image compression practice" at bounding box center [43, 255] width 39 height 11
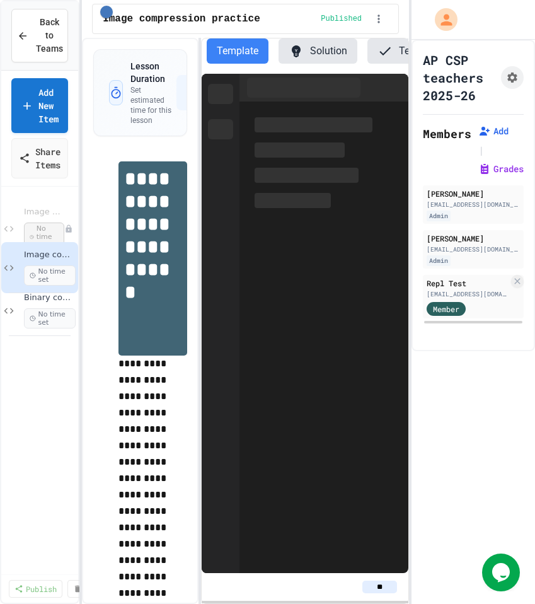
click at [38, 209] on span "Image compression lab" at bounding box center [44, 212] width 40 height 11
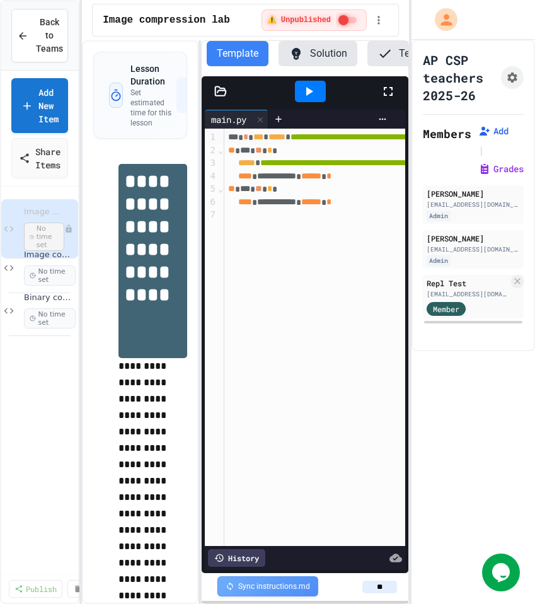
click at [219, 98] on icon at bounding box center [220, 91] width 13 height 13
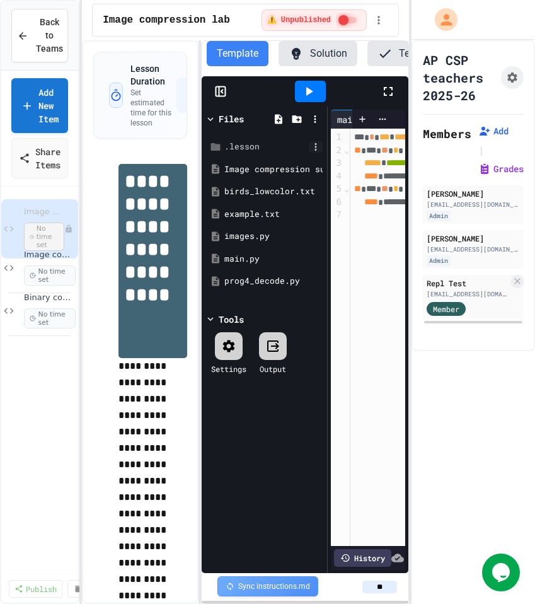
click at [319, 153] on icon at bounding box center [315, 146] width 11 height 11
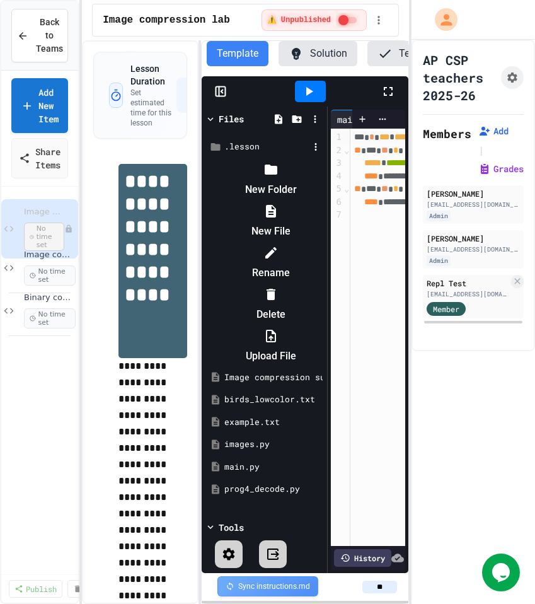
click at [324, 284] on li "Delete" at bounding box center [270, 304] width 107 height 40
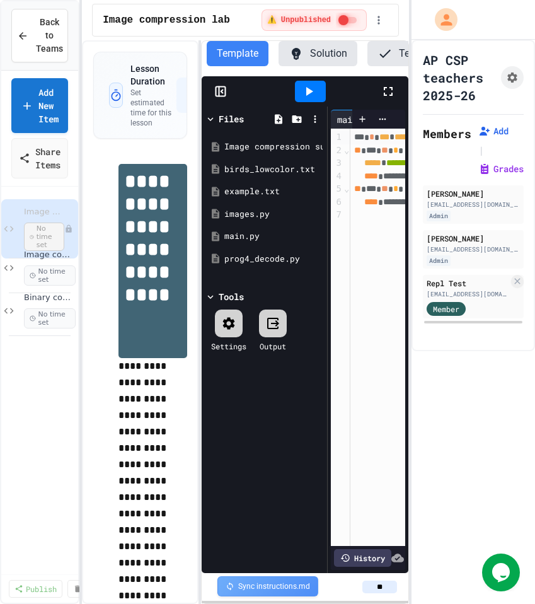
click at [224, 98] on icon at bounding box center [220, 91] width 13 height 13
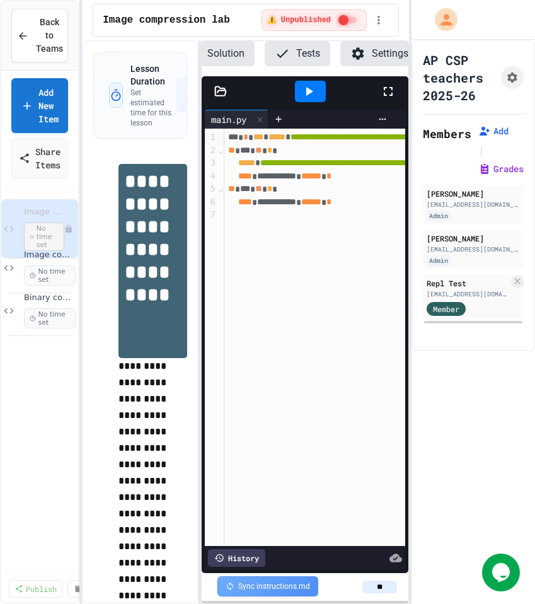
scroll to position [0, 115]
click at [376, 52] on button "Settings" at bounding box center [369, 53] width 78 height 25
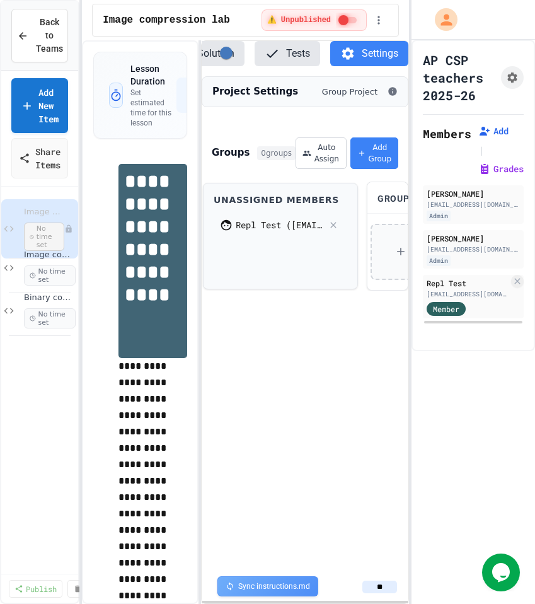
scroll to position [0, 0]
click at [395, 269] on div "Click to create your first group" at bounding box center [478, 252] width 200 height 56
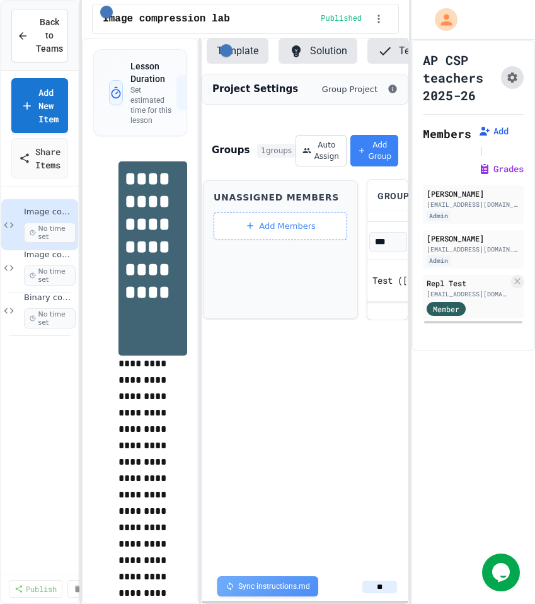
click at [501, 79] on button "Assignment Settings" at bounding box center [512, 77] width 23 height 23
